Goal: Check status: Check status

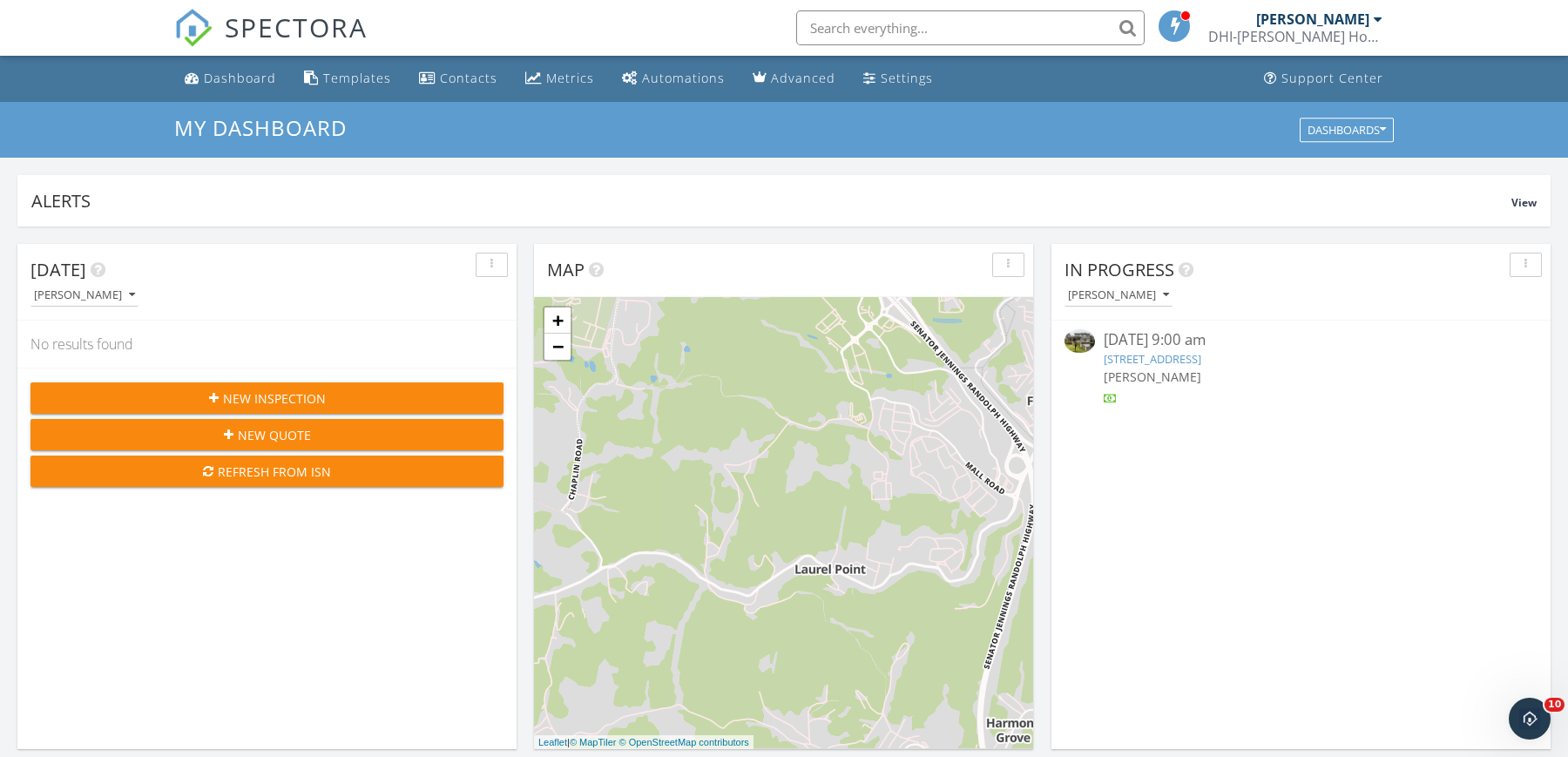
click at [1191, 358] on link "[STREET_ADDRESS]" at bounding box center [1153, 359] width 98 height 15
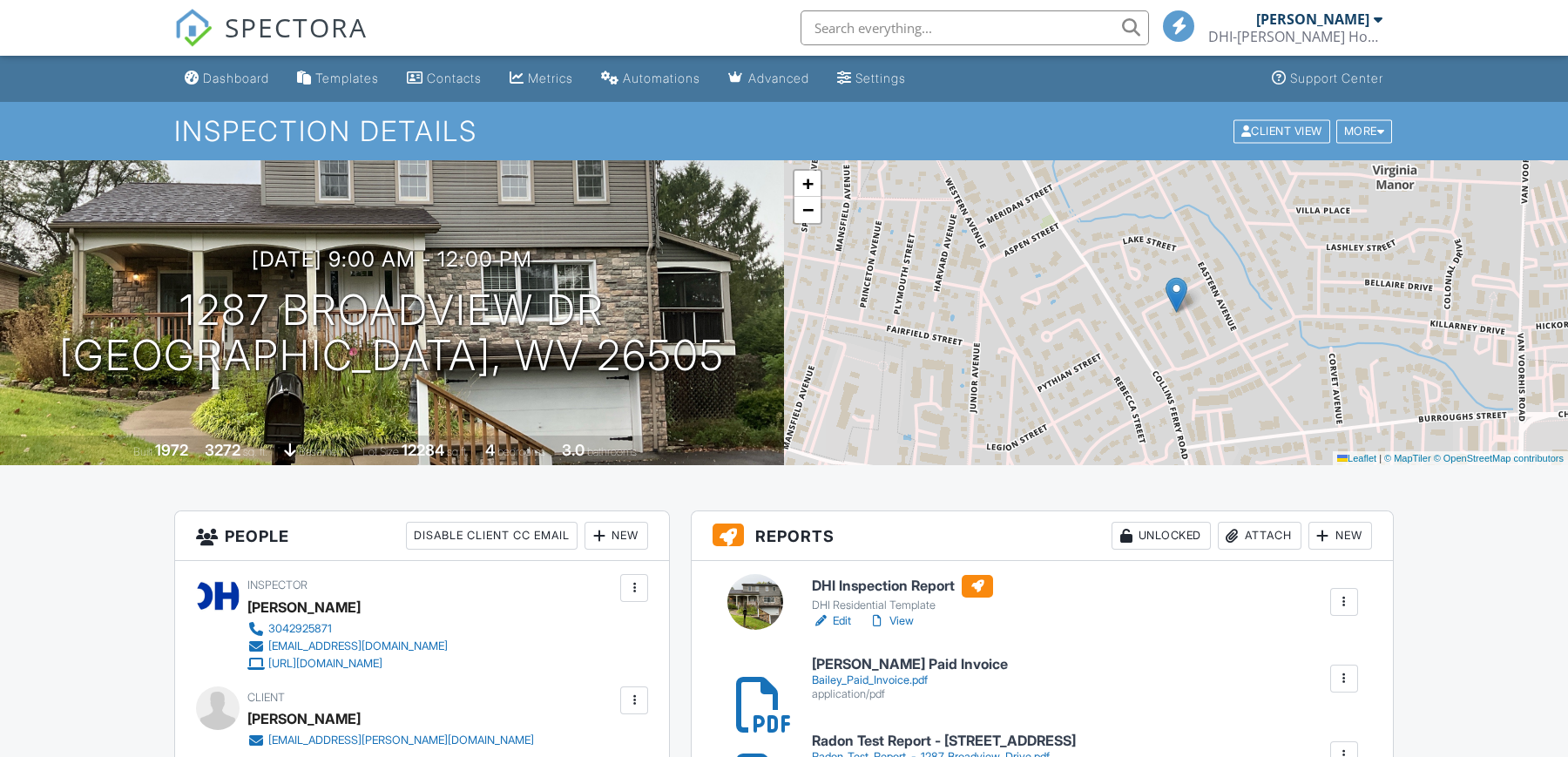
click at [906, 619] on link "View" at bounding box center [891, 621] width 45 height 17
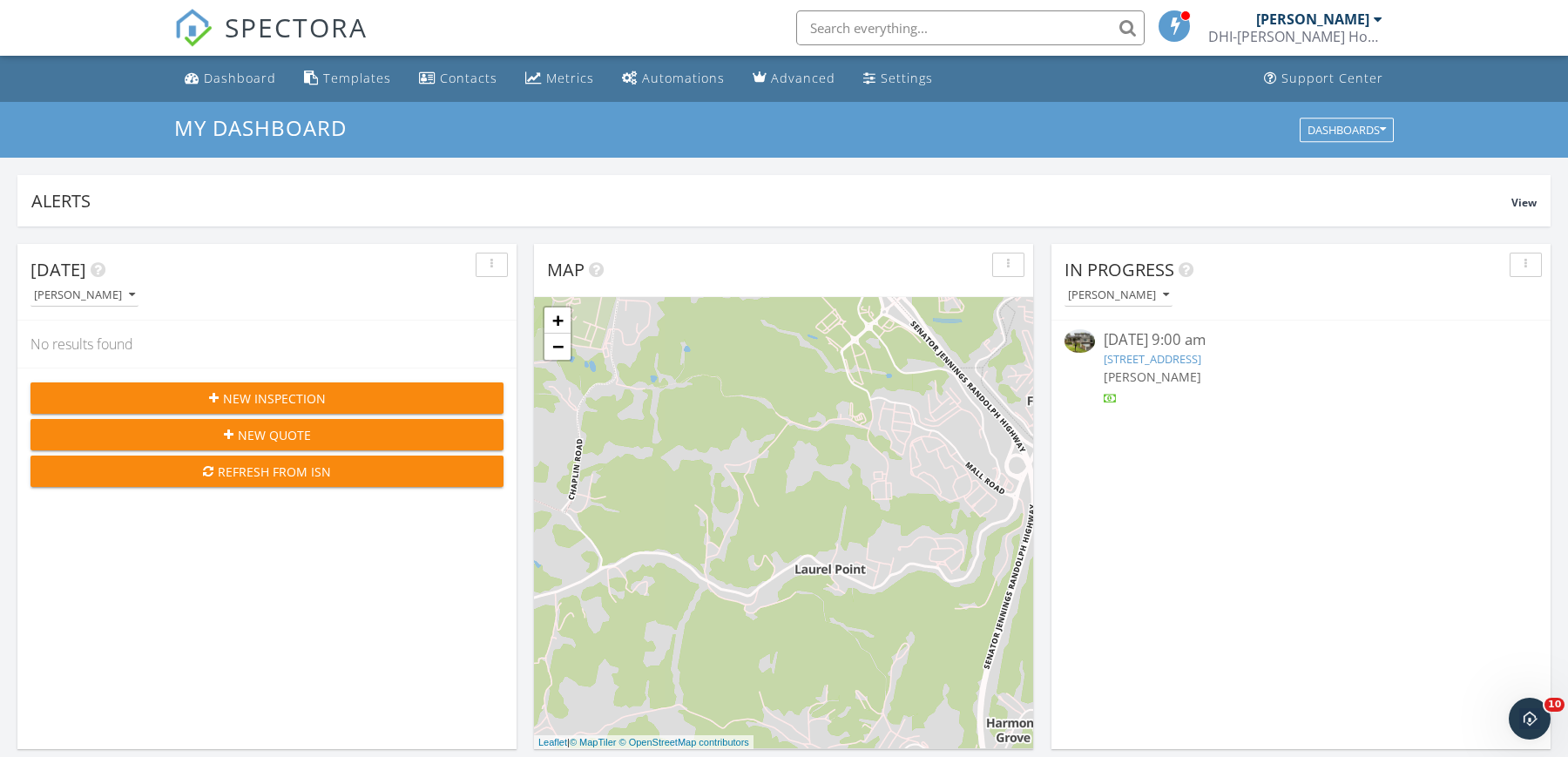
click at [1194, 364] on link "[STREET_ADDRESS]" at bounding box center [1153, 359] width 98 height 15
